Goal: Information Seeking & Learning: Learn about a topic

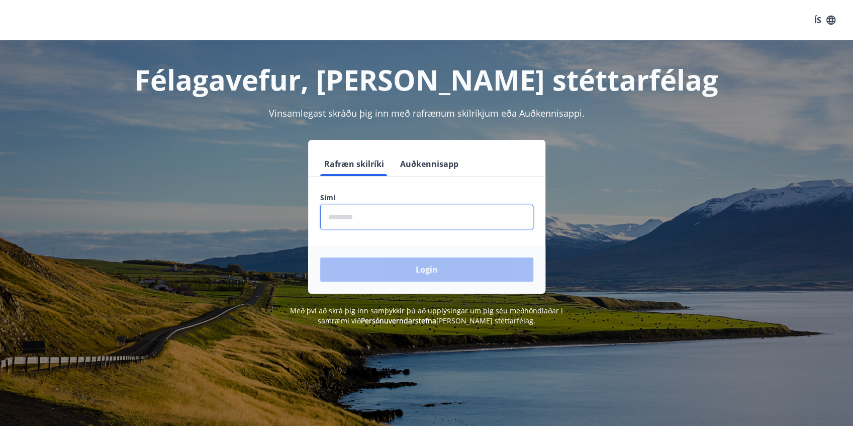
click at [380, 216] on input "phone" at bounding box center [426, 217] width 213 height 25
type input "********"
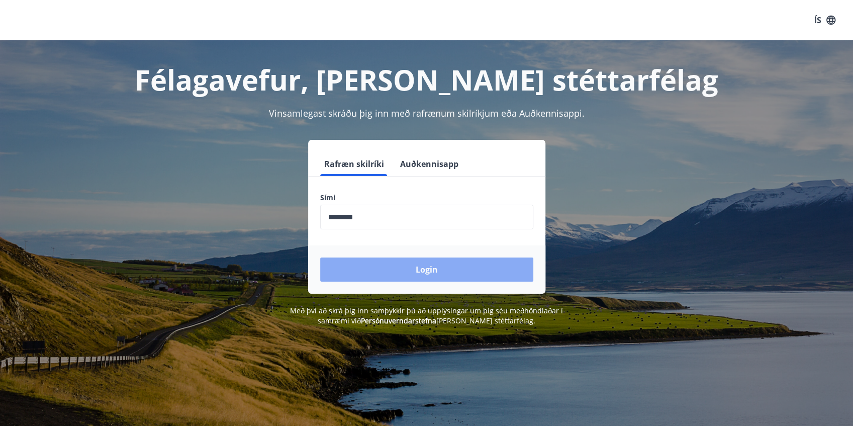
click at [382, 265] on button "Login" at bounding box center [426, 269] width 213 height 24
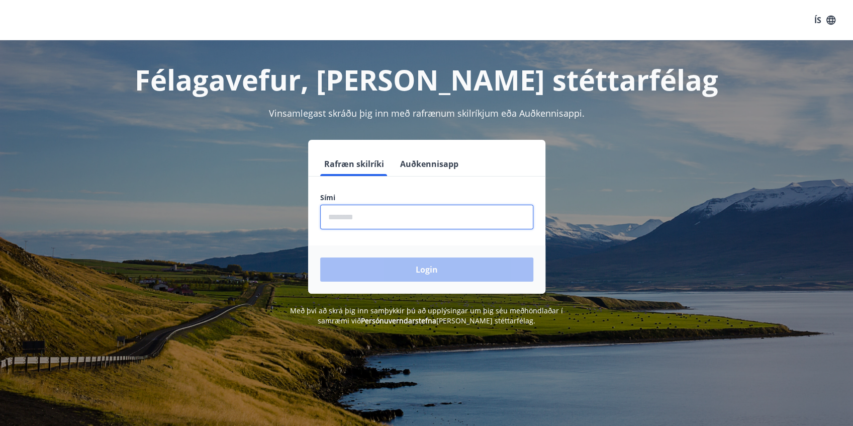
click at [361, 214] on input "phone" at bounding box center [426, 217] width 213 height 25
type input "********"
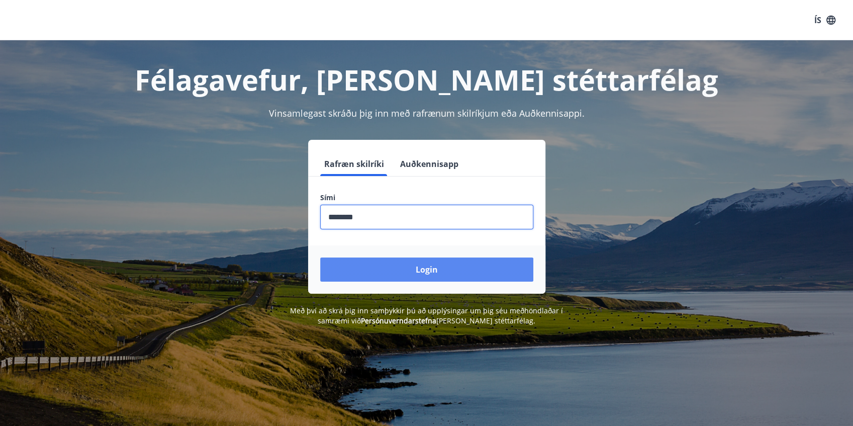
click at [413, 271] on button "Login" at bounding box center [426, 269] width 213 height 24
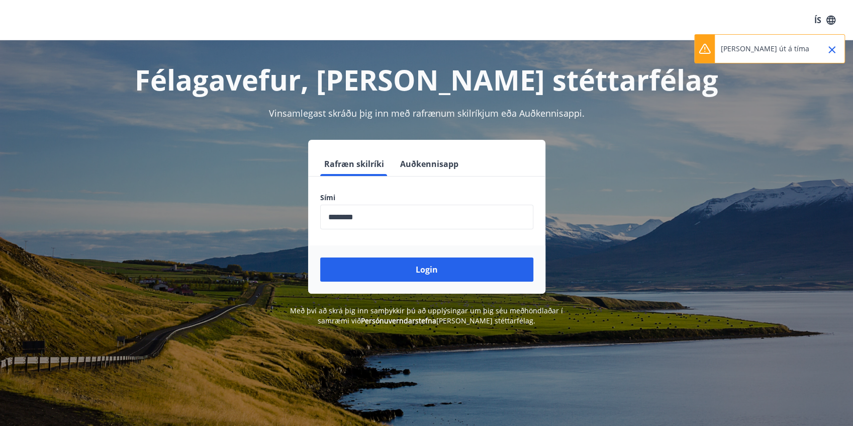
click at [413, 272] on button "Login" at bounding box center [426, 269] width 213 height 24
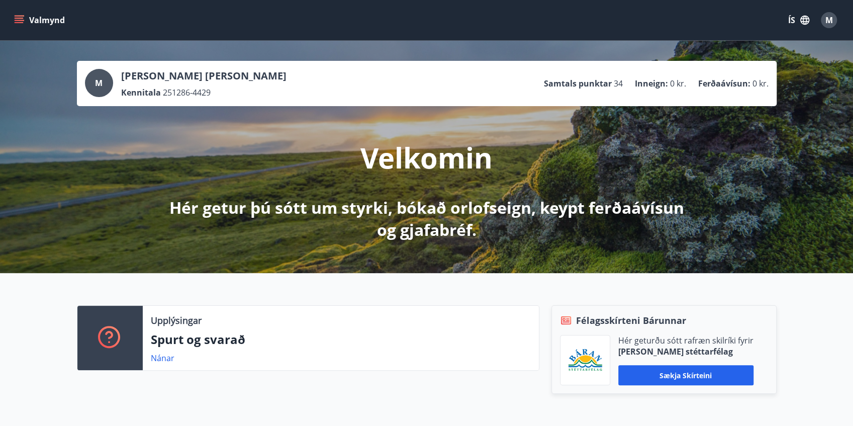
click at [803, 15] on icon "button" at bounding box center [805, 20] width 11 height 11
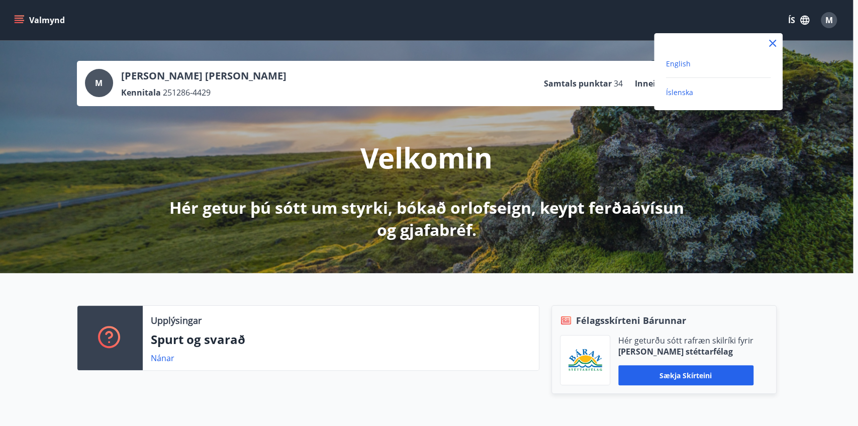
click at [686, 63] on span "English" at bounding box center [678, 64] width 25 height 10
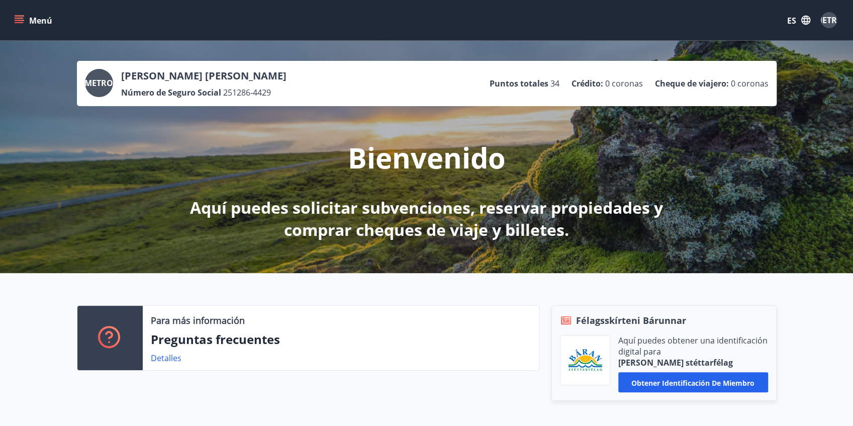
click at [20, 16] on icon "menú" at bounding box center [20, 16] width 11 height 1
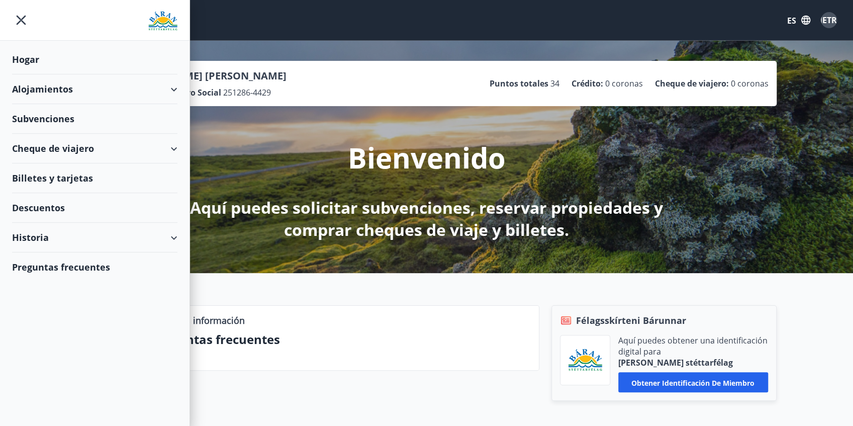
click at [39, 65] on font "Subvenciones" at bounding box center [25, 59] width 27 height 12
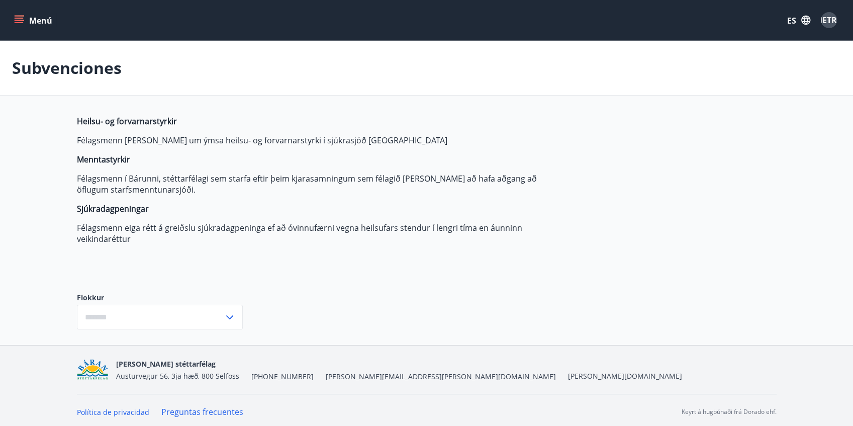
type input "***"
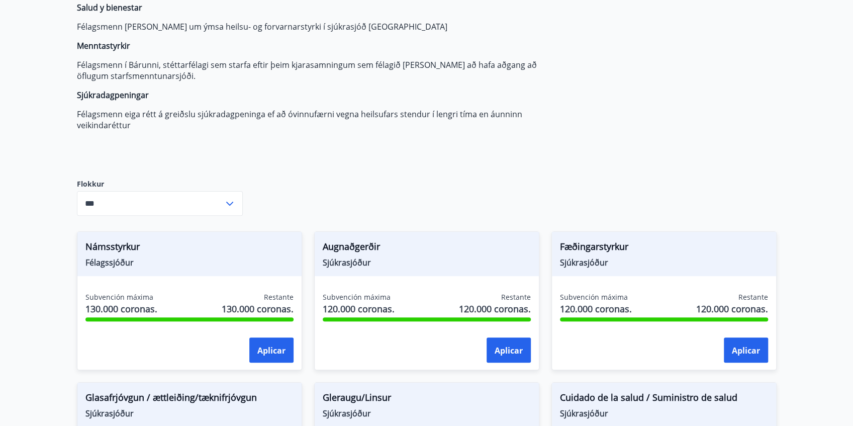
scroll to position [234, 0]
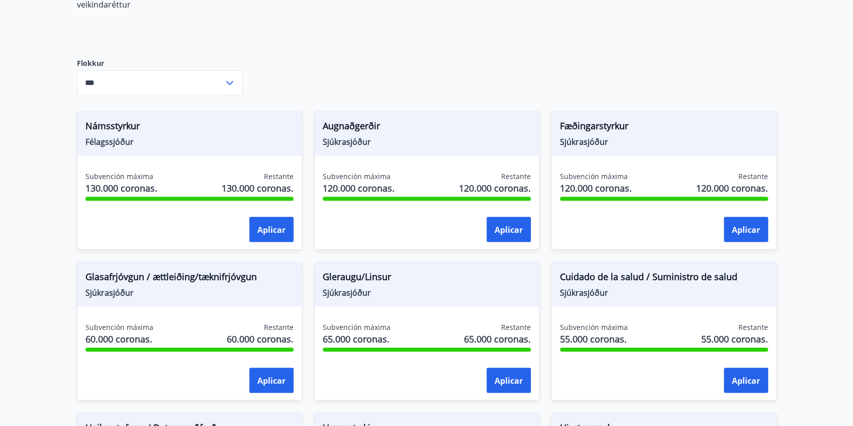
click at [234, 77] on icon at bounding box center [230, 83] width 12 height 12
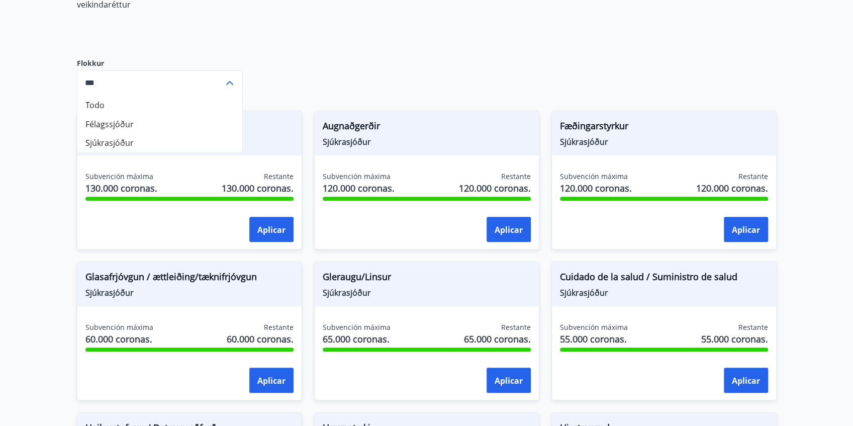
click at [352, 50] on div "Salud y bienestar Félagsmenn [PERSON_NAME] um ýmsa heilsu- og forvarnarstyrki í…" at bounding box center [427, 373] width 700 height 984
click at [390, 51] on div "Salud y bienestar Félagsmenn [PERSON_NAME] um ýmsa heilsu- og forvarnarstyrki í…" at bounding box center [427, 373] width 700 height 984
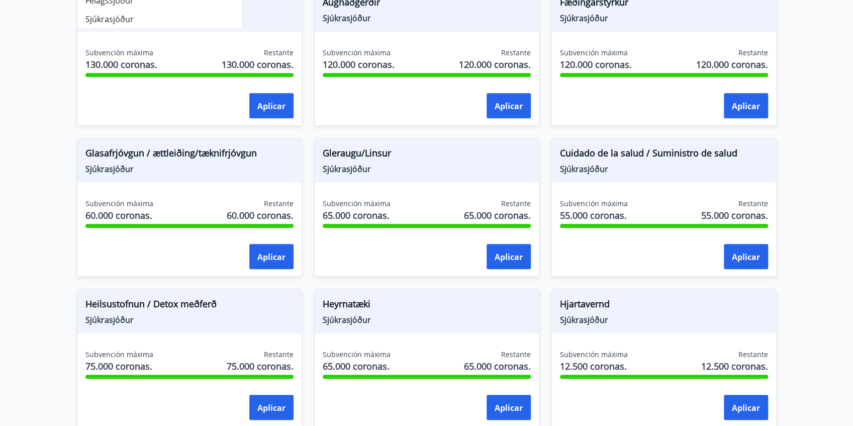
scroll to position [335, 0]
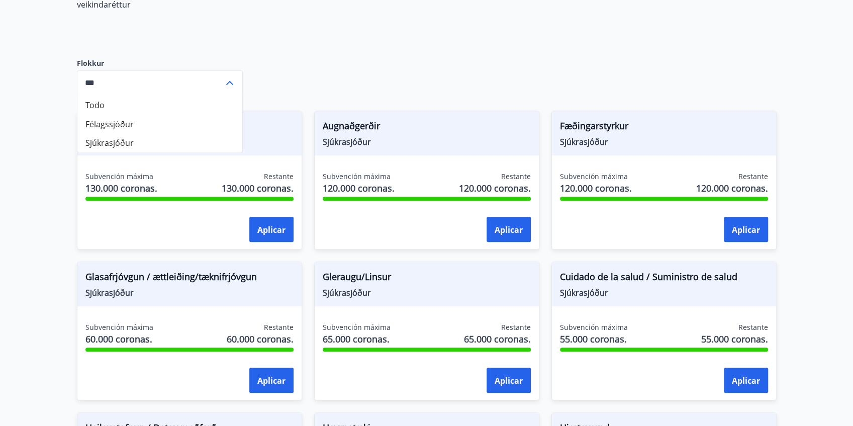
click at [311, 71] on div "Salud y bienestar Félagsmenn [PERSON_NAME] um ýmsa heilsu- og forvarnarstyrki í…" at bounding box center [427, 373] width 700 height 984
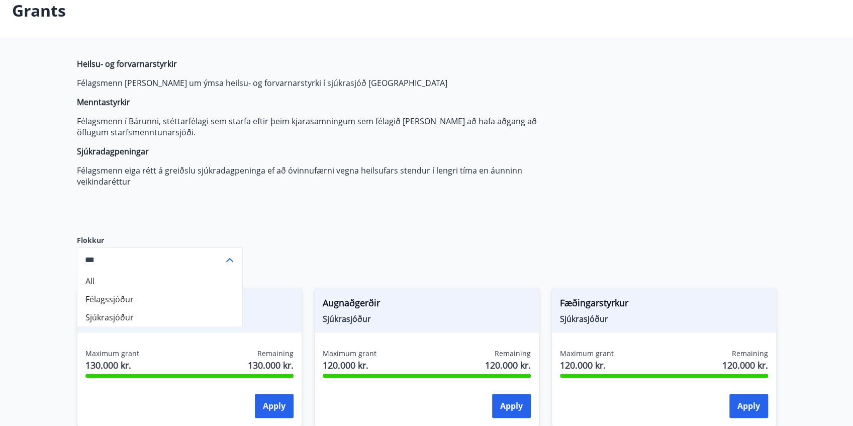
scroll to position [0, 0]
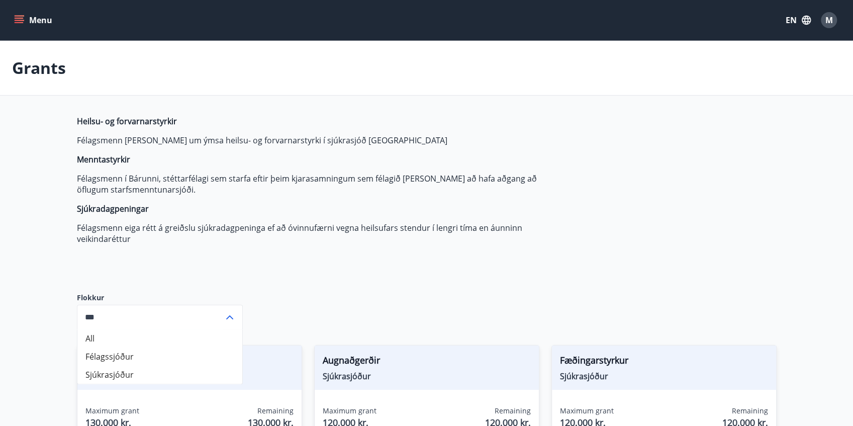
click at [794, 20] on button "EN" at bounding box center [798, 20] width 33 height 18
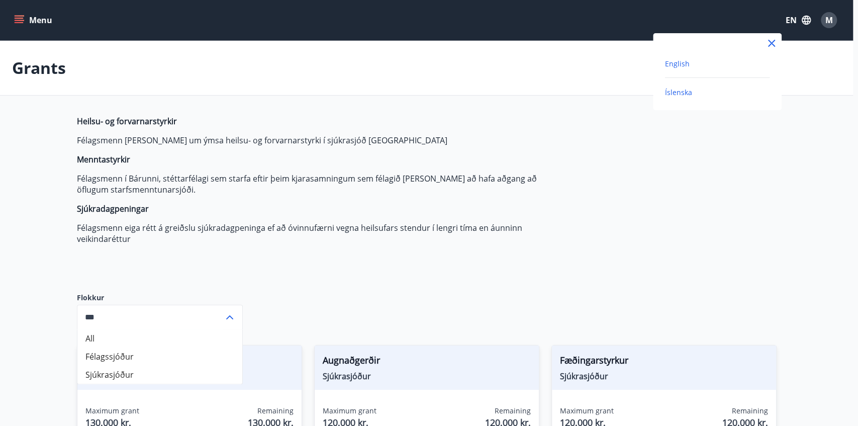
click at [675, 92] on span "Íslenska" at bounding box center [678, 93] width 27 height 10
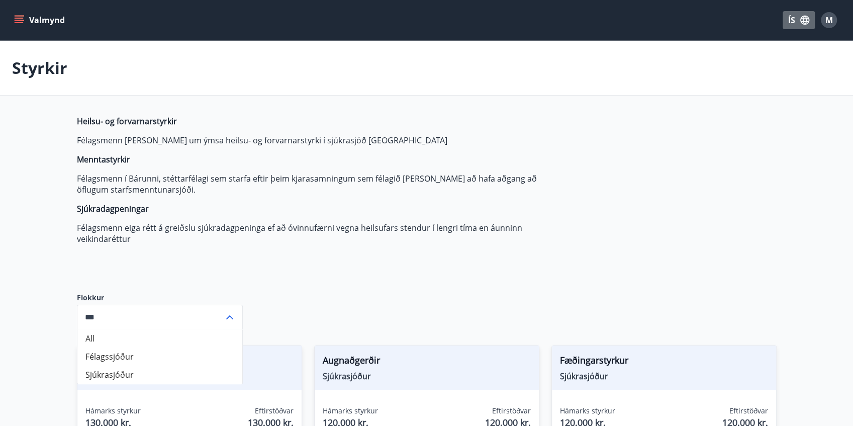
click at [797, 17] on button "ÍS" at bounding box center [799, 20] width 32 height 18
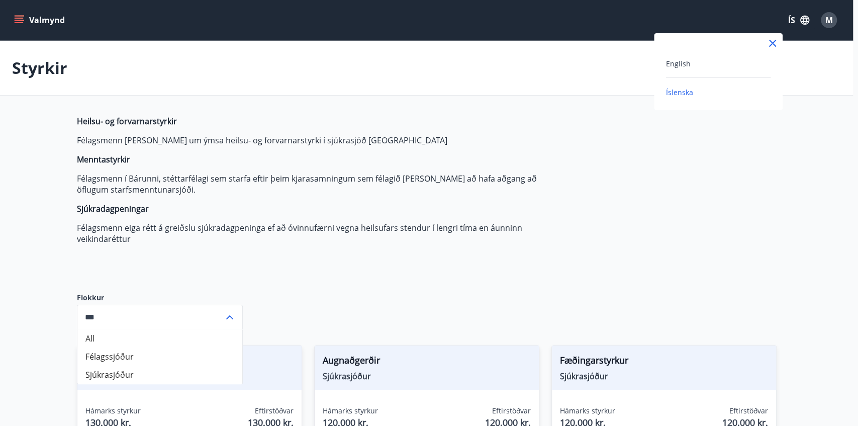
click at [688, 68] on div "English" at bounding box center [718, 63] width 105 height 12
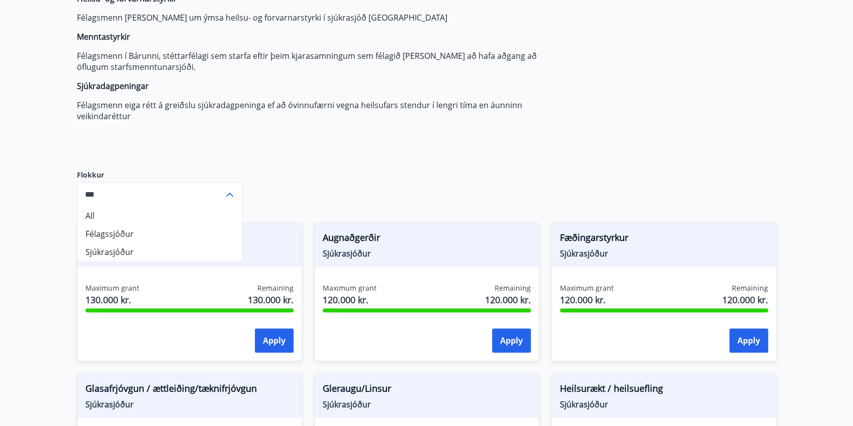
scroll to position [201, 0]
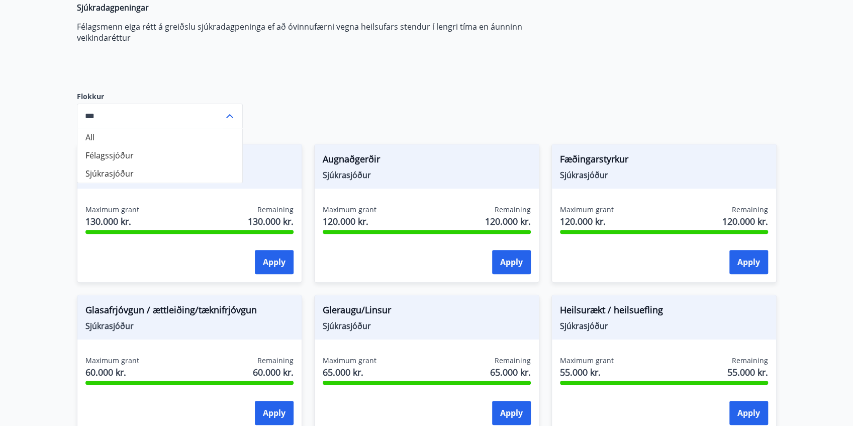
click at [227, 116] on icon at bounding box center [229, 116] width 7 height 4
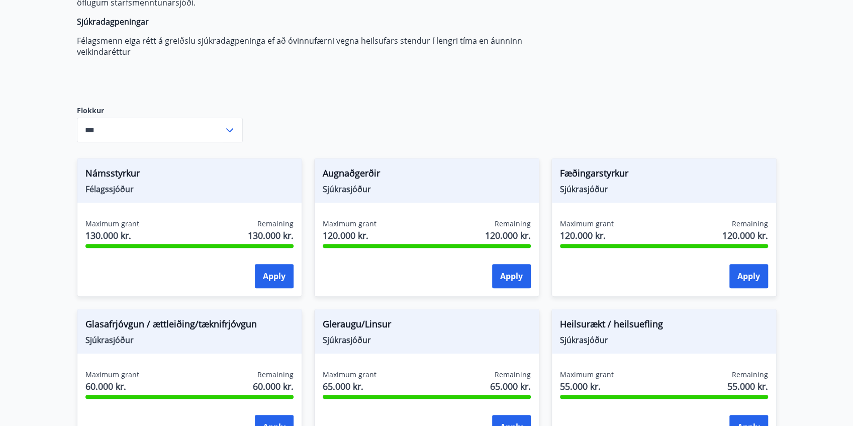
scroll to position [185, 0]
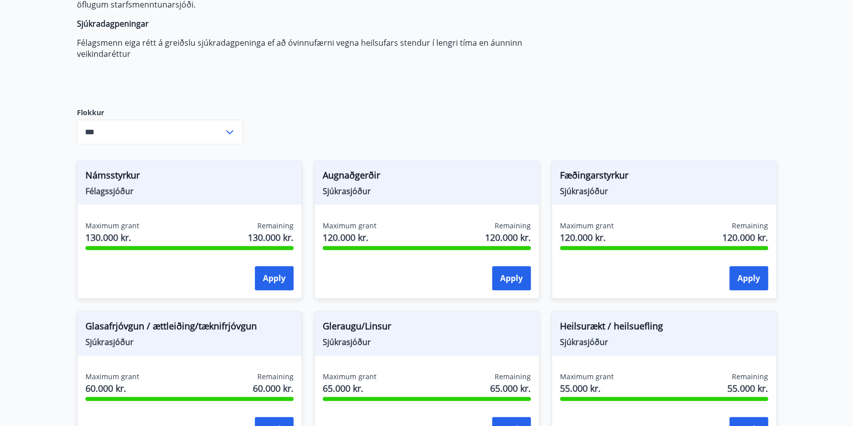
click at [233, 138] on div "*** ​" at bounding box center [160, 132] width 166 height 25
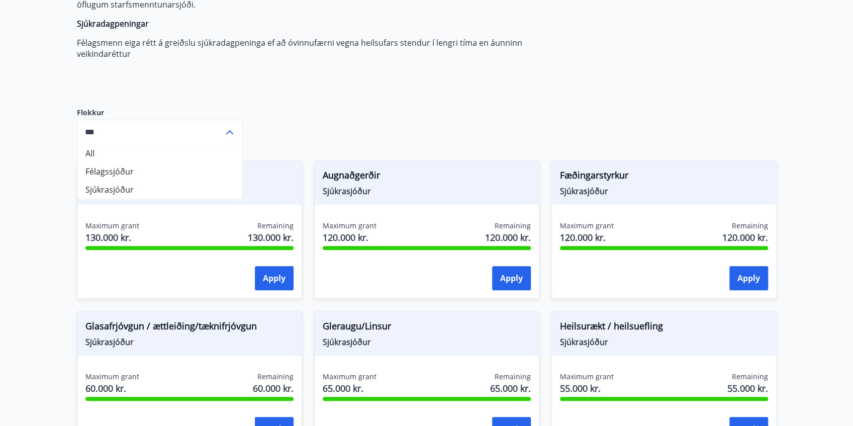
click at [183, 157] on li "All" at bounding box center [159, 153] width 165 height 18
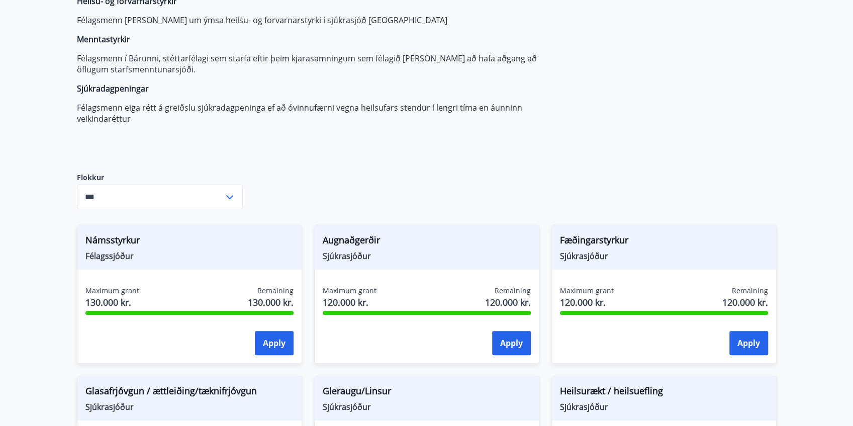
scroll to position [118, 0]
